Goal: Transaction & Acquisition: Purchase product/service

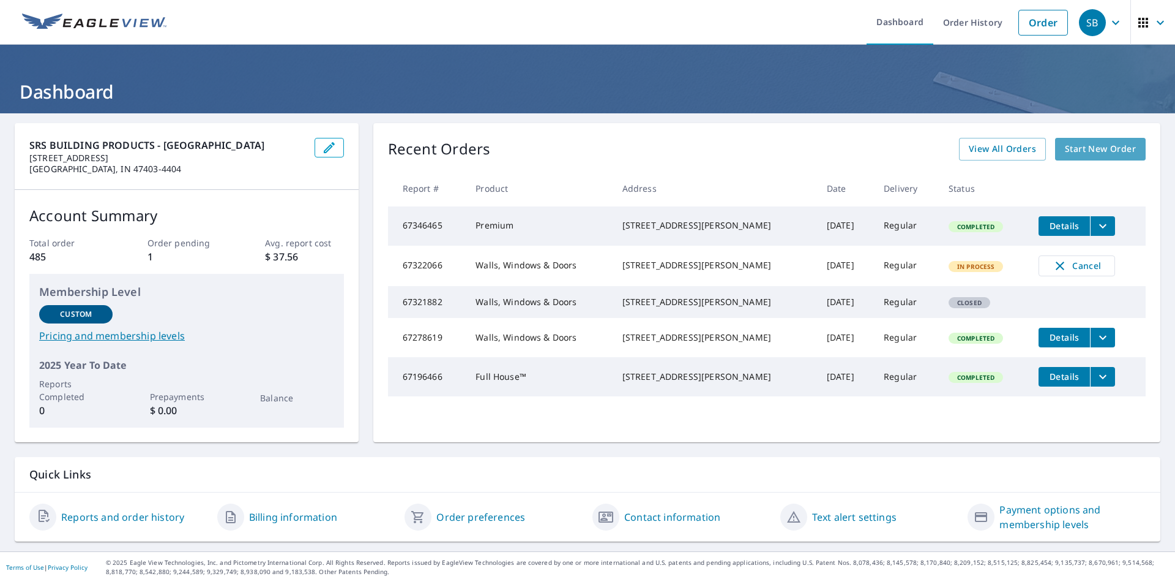
click at [1103, 144] on span "Start New Order" at bounding box center [1100, 148] width 71 height 15
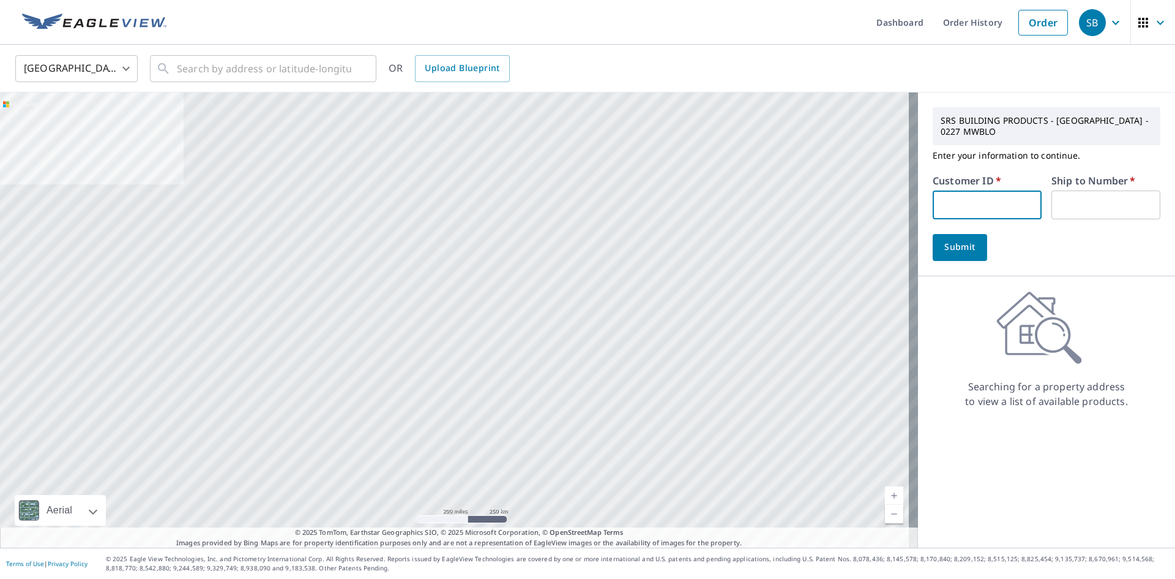
click at [954, 199] on input "text" at bounding box center [987, 204] width 109 height 29
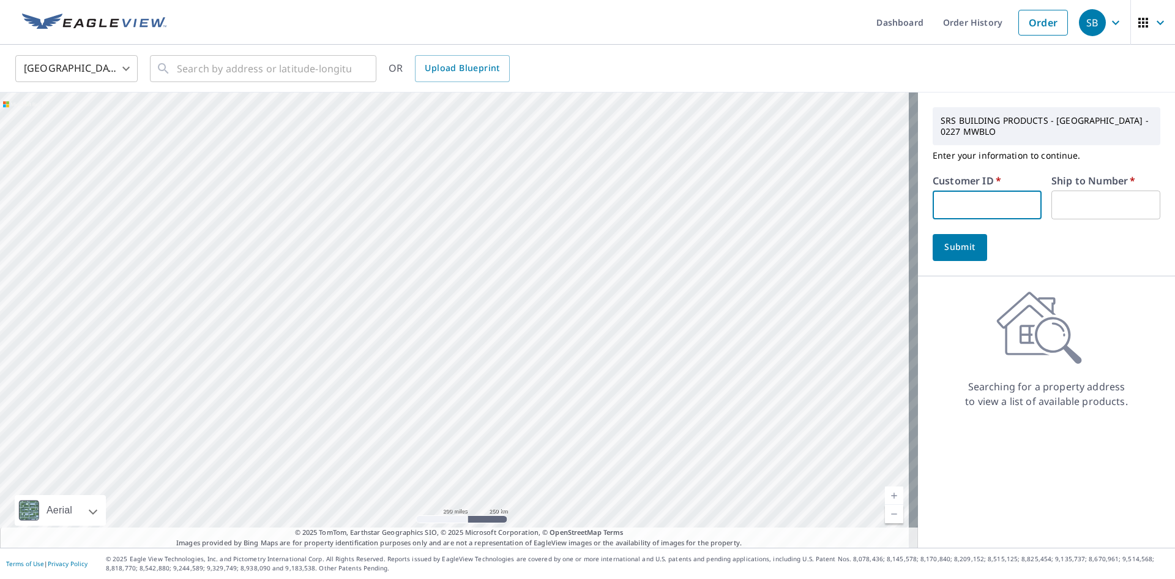
type input "gmr227"
click at [1064, 205] on input "text" at bounding box center [1106, 204] width 109 height 29
type input "1"
click at [197, 72] on input "text" at bounding box center [264, 68] width 174 height 34
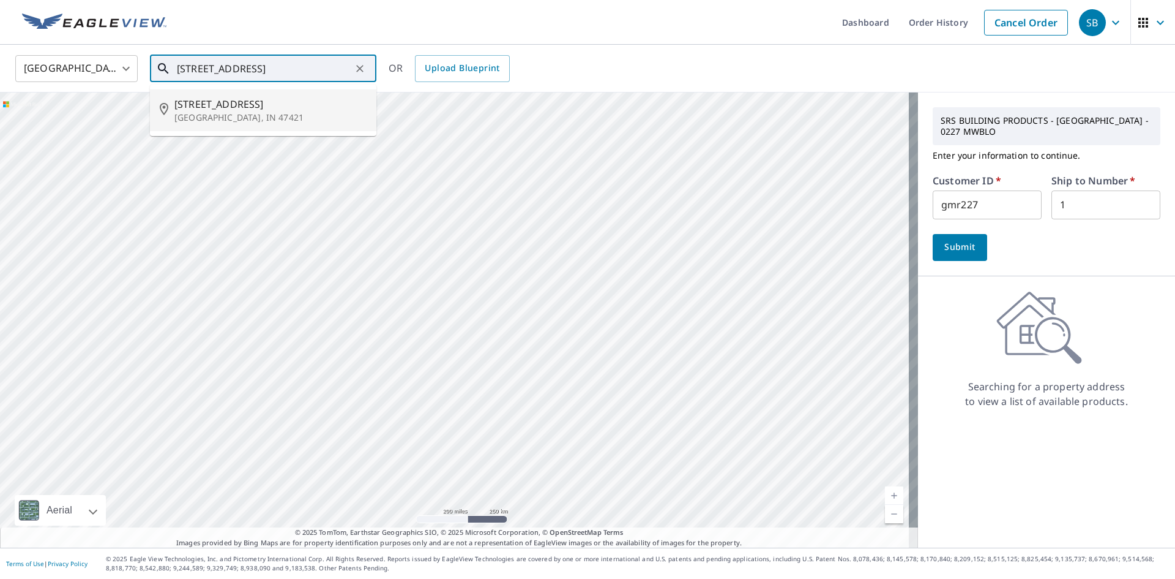
click at [216, 108] on span "[STREET_ADDRESS]" at bounding box center [270, 104] width 192 height 15
type input "[STREET_ADDRESS]"
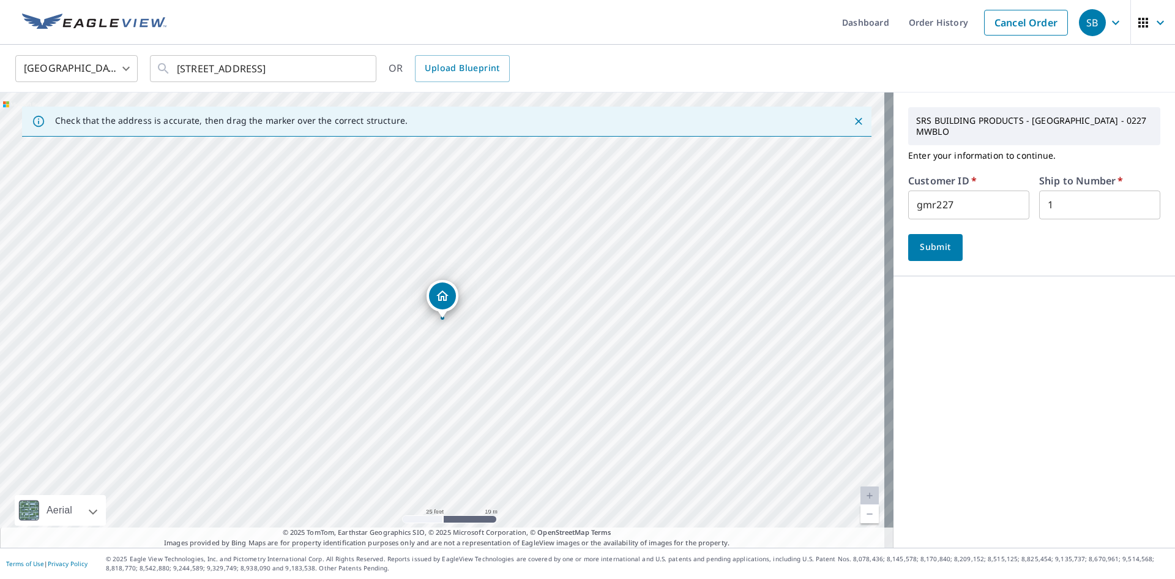
click at [937, 245] on span "Submit" at bounding box center [935, 246] width 35 height 15
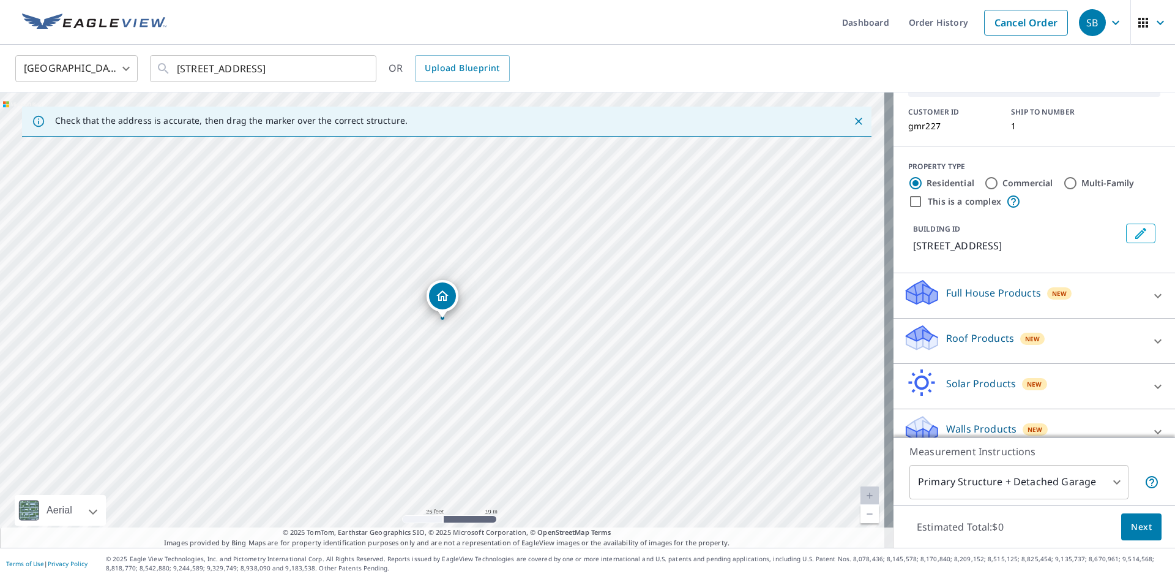
scroll to position [100, 0]
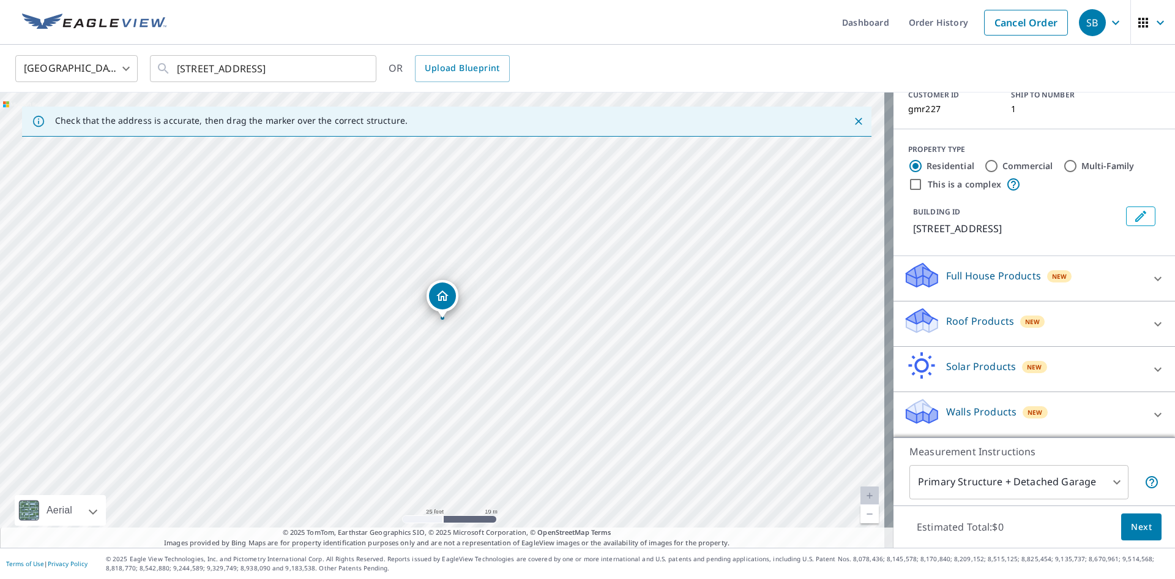
click at [1155, 324] on icon at bounding box center [1158, 323] width 7 height 4
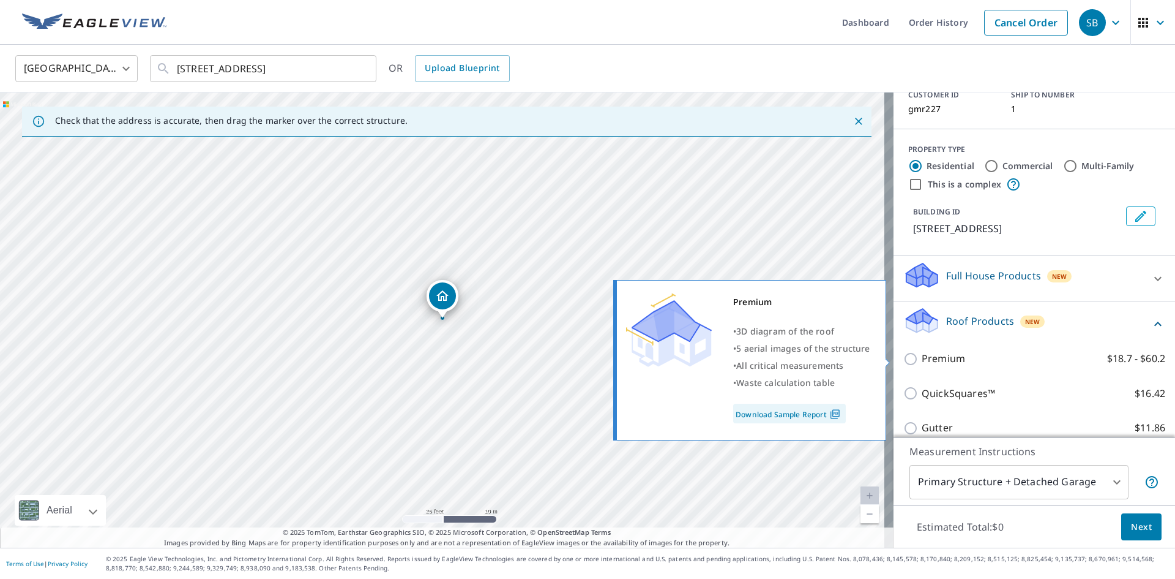
click at [905, 358] on input "Premium $18.7 - $60.2" at bounding box center [913, 358] width 18 height 15
checkbox input "true"
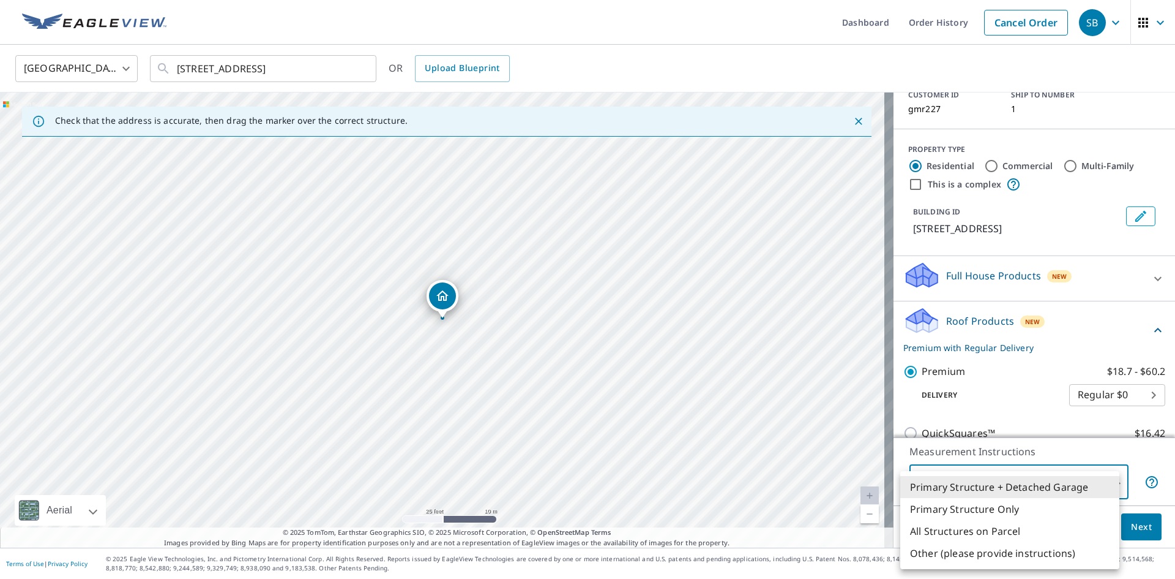
click at [1111, 481] on body "SB SB Dashboard Order History Cancel Order SB [GEOGRAPHIC_DATA] [GEOGRAPHIC_DAT…" at bounding box center [587, 289] width 1175 height 579
click at [983, 508] on li "Primary Structure Only" at bounding box center [1010, 509] width 219 height 22
type input "2"
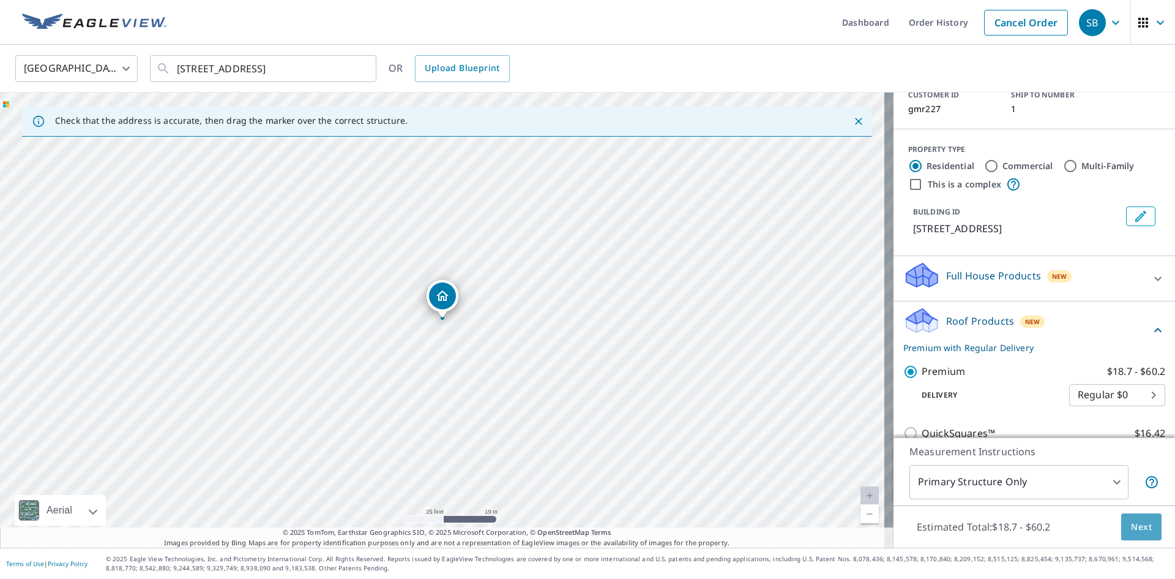
click at [1139, 523] on span "Next" at bounding box center [1141, 526] width 21 height 15
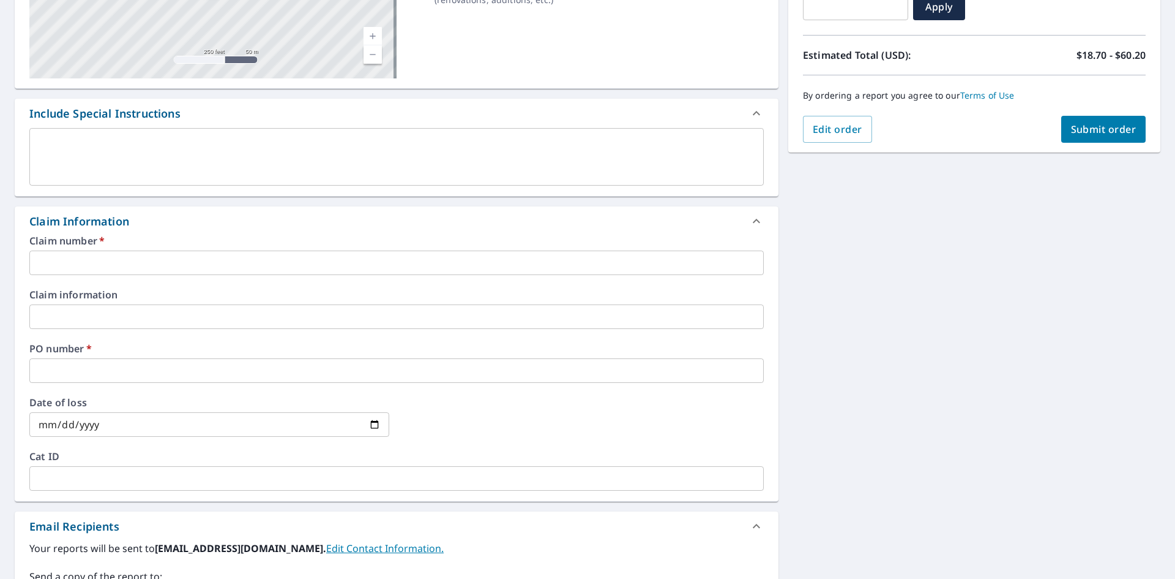
scroll to position [245, 0]
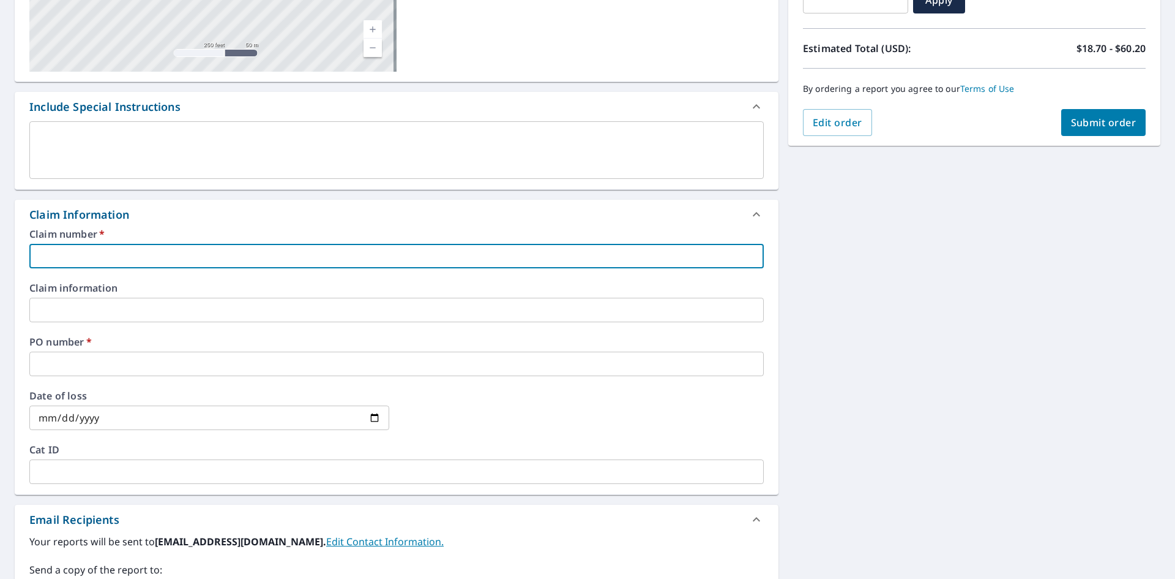
click at [58, 255] on input "text" at bounding box center [396, 256] width 735 height 24
type input "3"
checkbox input "true"
type input "32"
checkbox input "true"
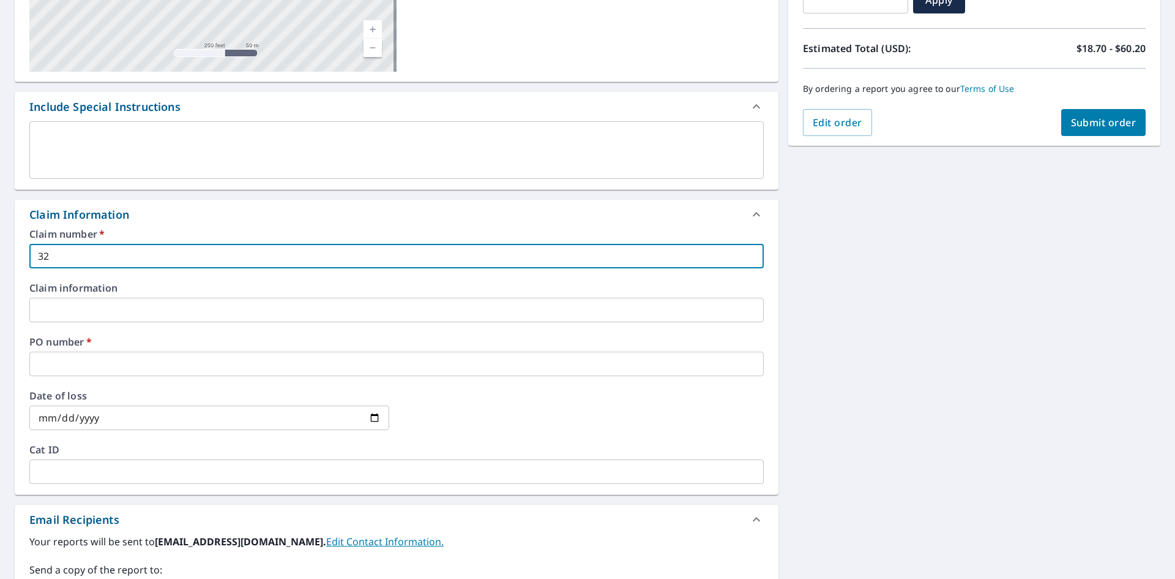
type input "322"
checkbox input "true"
type input "3221"
checkbox input "true"
type input "3221"
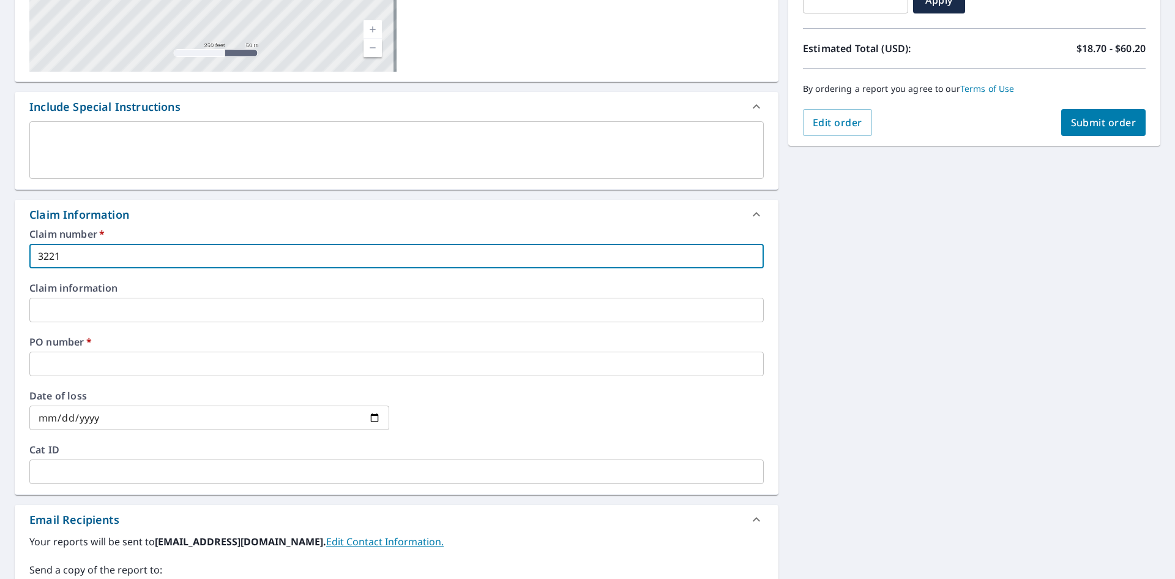
checkbox input "true"
type input "3221 2"
checkbox input "true"
type input "3221 29"
checkbox input "true"
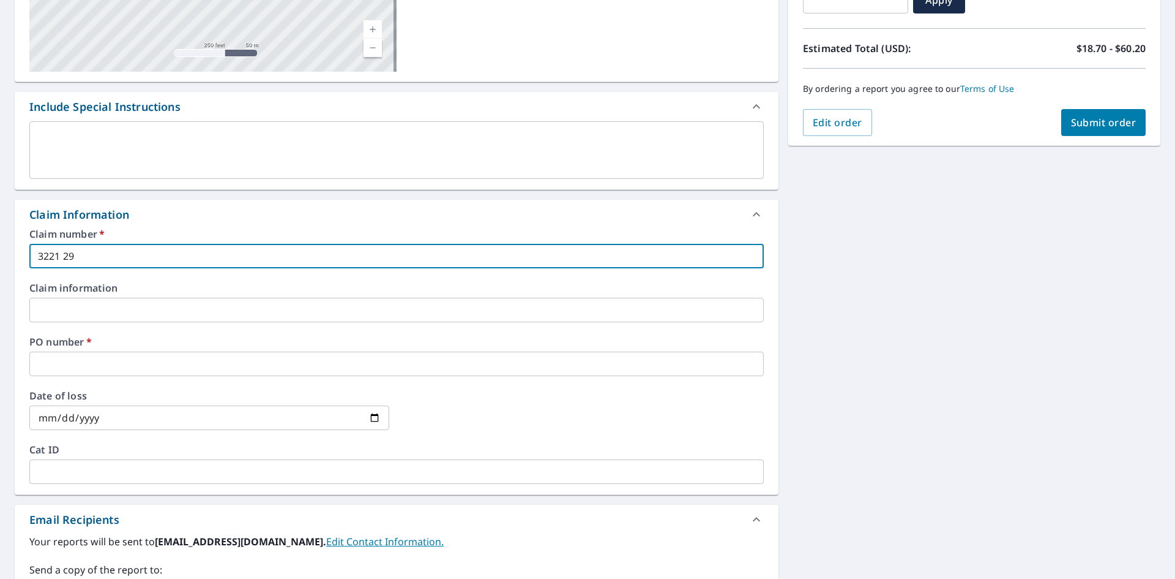
type input "3221 29T"
checkbox input "true"
type input "3221 29TH"
checkbox input "true"
type input "3221 29TH"
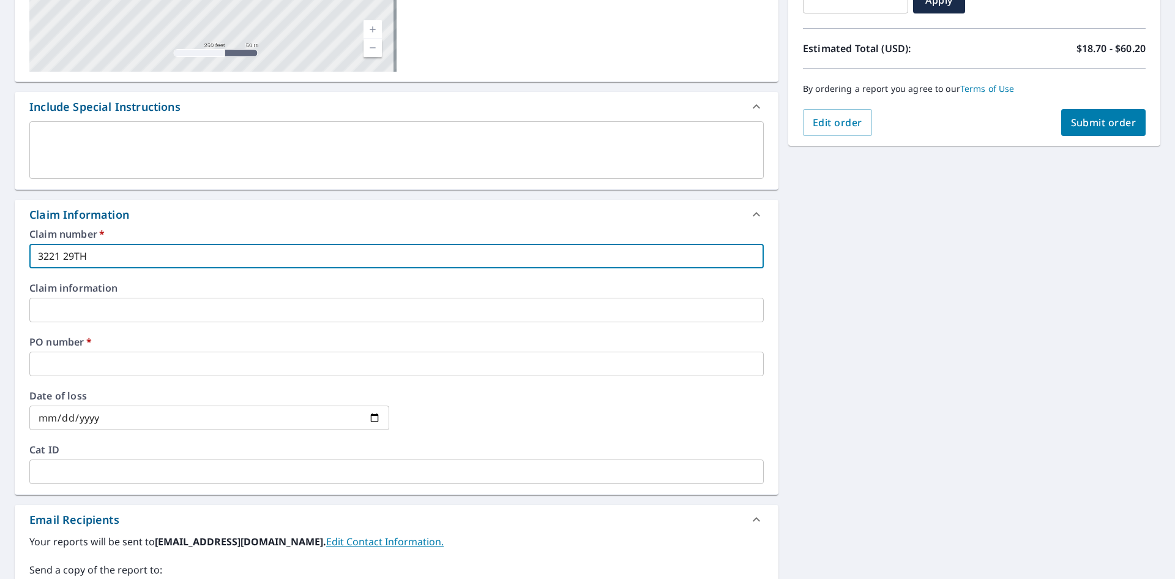
checkbox input "true"
type input "[STREET_ADDRESS]"
checkbox input "true"
type input "[STREET_ADDRESS]"
checkbox input "true"
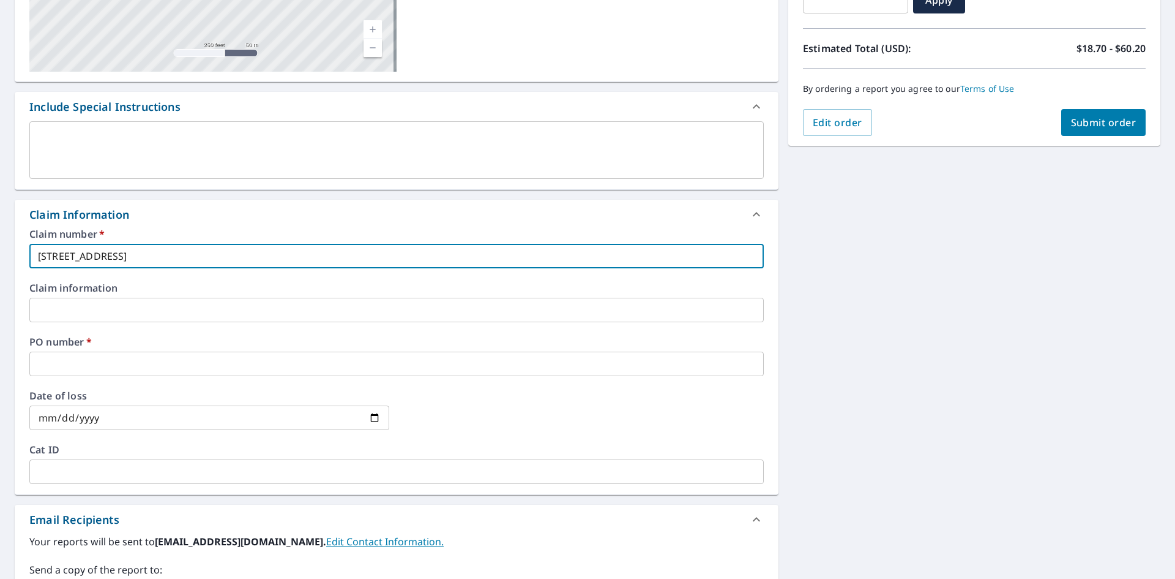
type input "[STREET_ADDRESS]"
click at [84, 370] on input "text" at bounding box center [396, 363] width 735 height 24
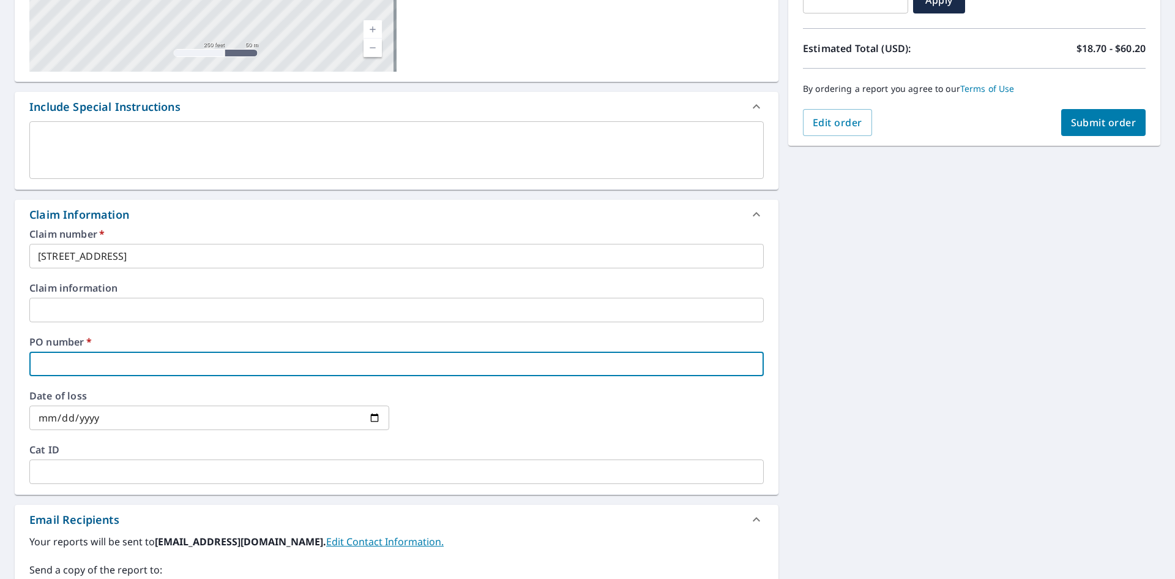
type input "BEDFORD"
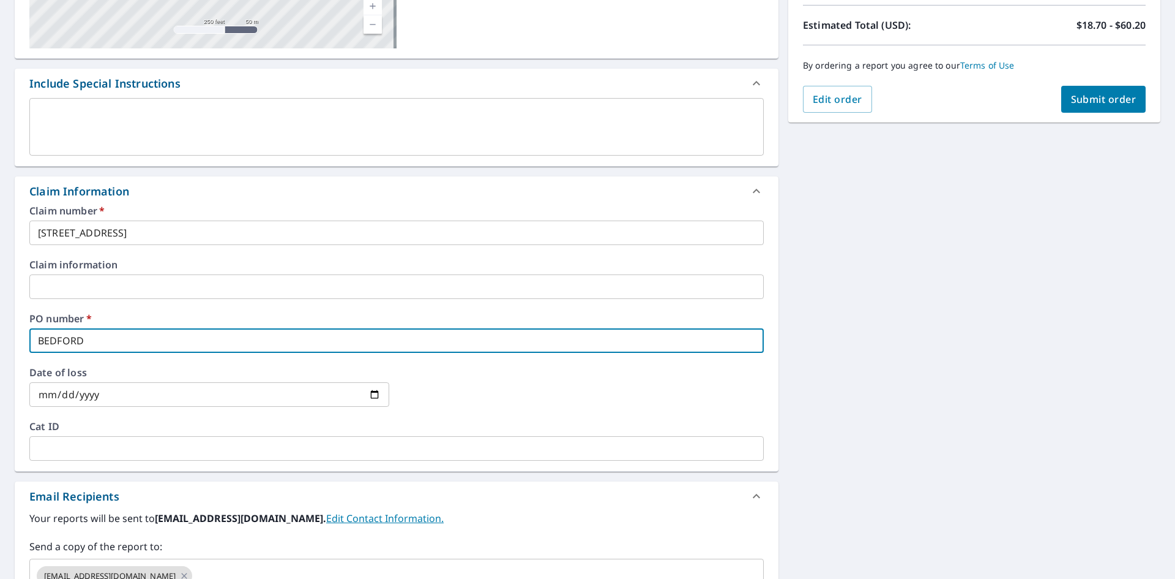
scroll to position [306, 0]
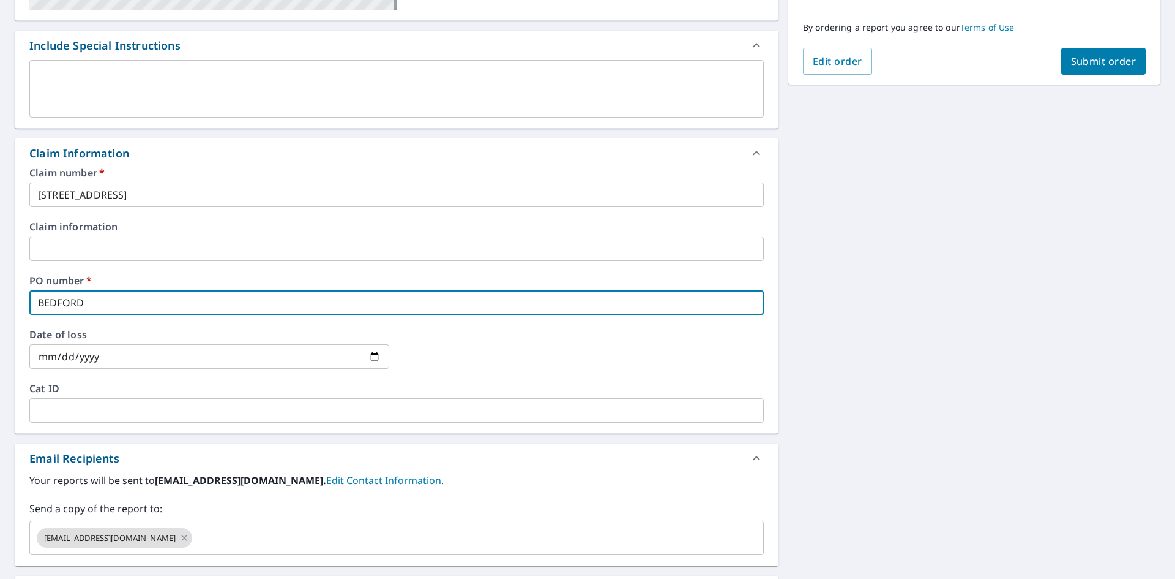
click at [1101, 61] on span "Submit order" at bounding box center [1104, 60] width 66 height 13
checkbox input "true"
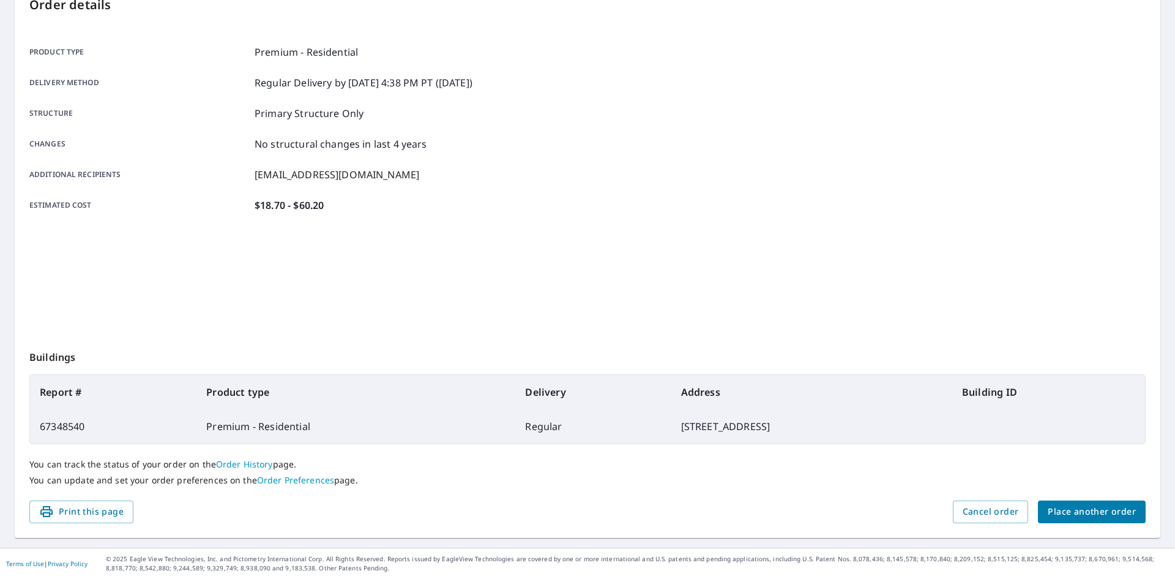
scroll to position [142, 0]
